Goal: Information Seeking & Learning: Learn about a topic

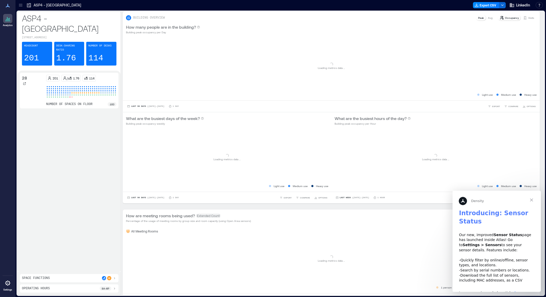
click at [532, 200] on span "Close" at bounding box center [531, 200] width 19 height 19
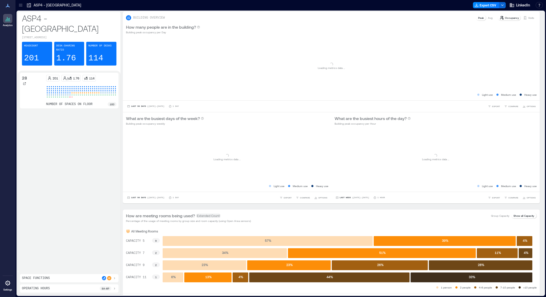
click at [8, 19] on icon at bounding box center [8, 19] width 1 height 2
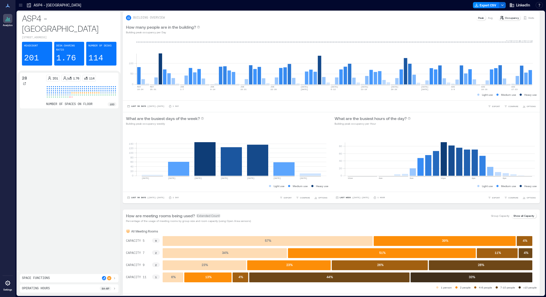
click at [20, 5] on icon at bounding box center [20, 5] width 5 height 5
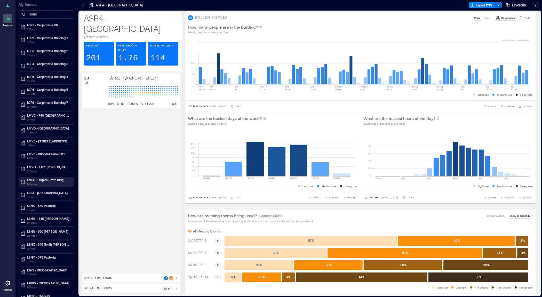
scroll to position [34, 0]
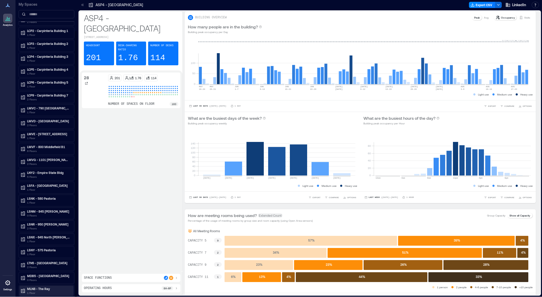
click at [42, 287] on p "MLN8 - The Ray" at bounding box center [48, 289] width 43 height 4
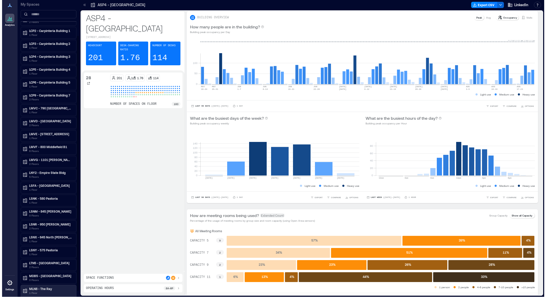
scroll to position [0, 0]
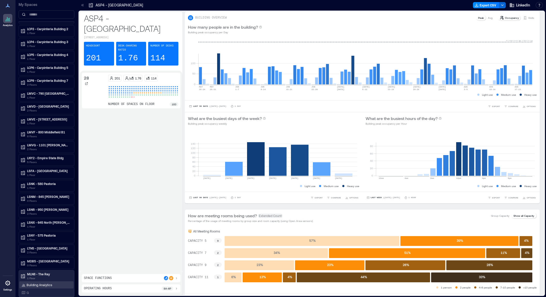
click at [46, 284] on p "Building Analytics" at bounding box center [40, 285] width 26 height 4
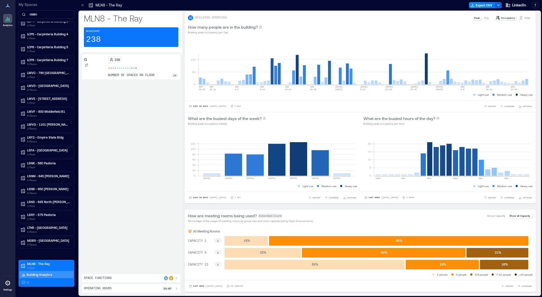
scroll to position [0, 0]
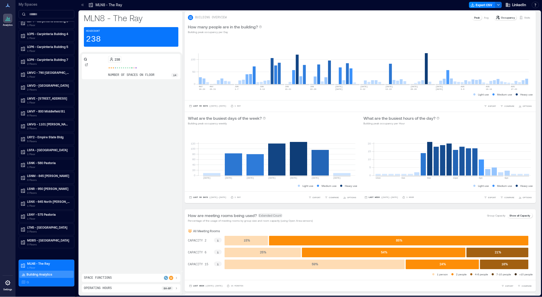
click at [22, 274] on icon at bounding box center [23, 274] width 4 height 4
click at [40, 264] on p "MLN8 - The Ray" at bounding box center [48, 264] width 43 height 4
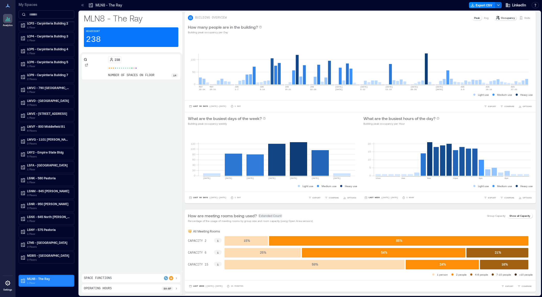
scroll to position [44, 0]
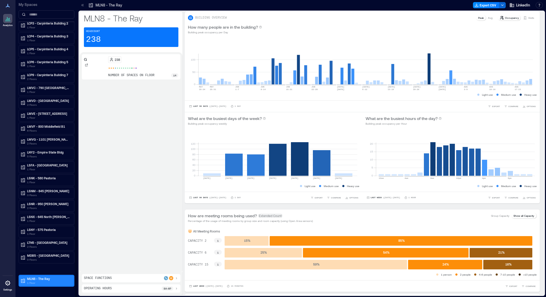
click at [36, 279] on p "MLN8 - The Ray" at bounding box center [48, 279] width 43 height 4
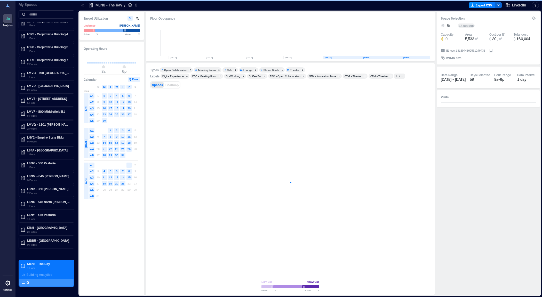
scroll to position [1, 0]
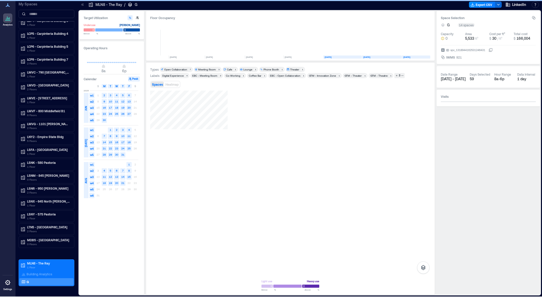
click at [128, 4] on icon at bounding box center [130, 4] width 5 height 5
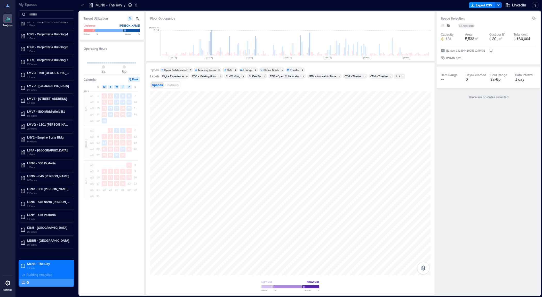
click at [135, 5] on p "G" at bounding box center [136, 5] width 3 height 5
click at [37, 275] on p "Building Analytics" at bounding box center [40, 275] width 26 height 4
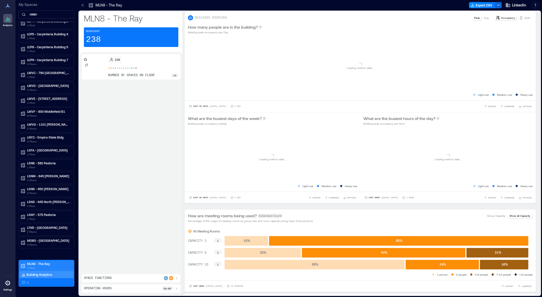
click at [36, 266] on p "1 Floor" at bounding box center [48, 268] width 43 height 4
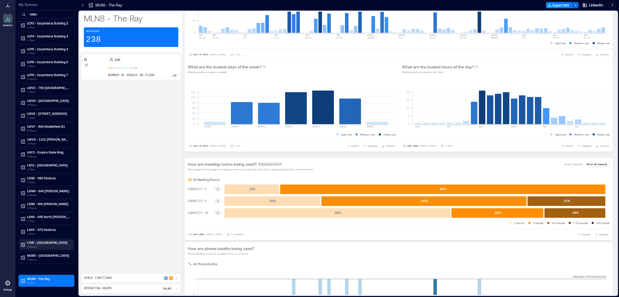
scroll to position [1, 0]
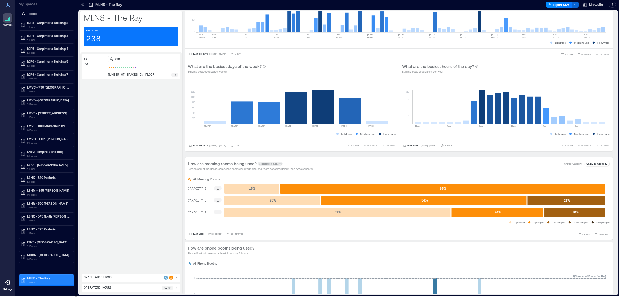
click at [32, 279] on p "MLN8 - The Ray" at bounding box center [48, 278] width 43 height 4
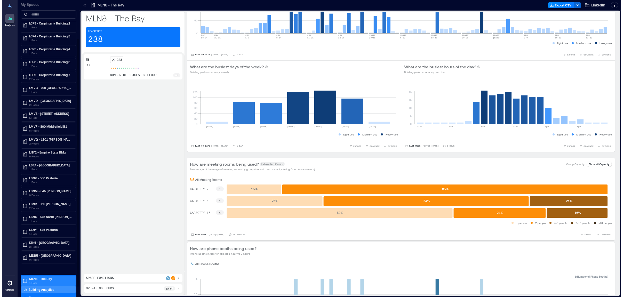
scroll to position [0, 0]
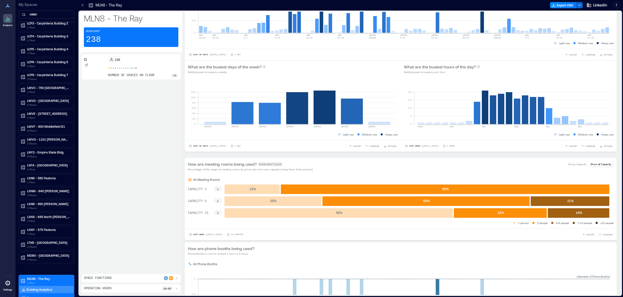
click at [22, 288] on icon at bounding box center [23, 290] width 4 height 4
click at [64, 289] on div "Building Analytics" at bounding box center [46, 289] width 54 height 7
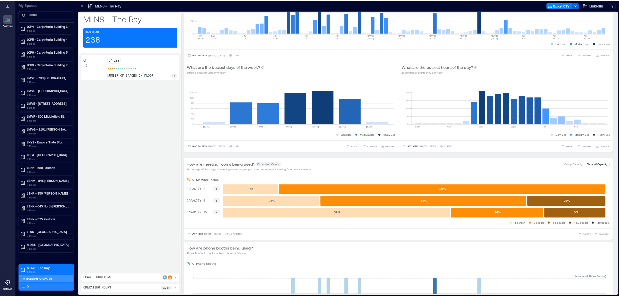
scroll to position [59, 0]
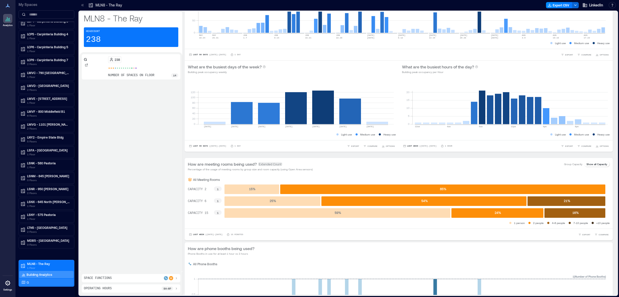
click at [27, 280] on div "G" at bounding box center [45, 282] width 50 height 5
